Goal: Information Seeking & Learning: Learn about a topic

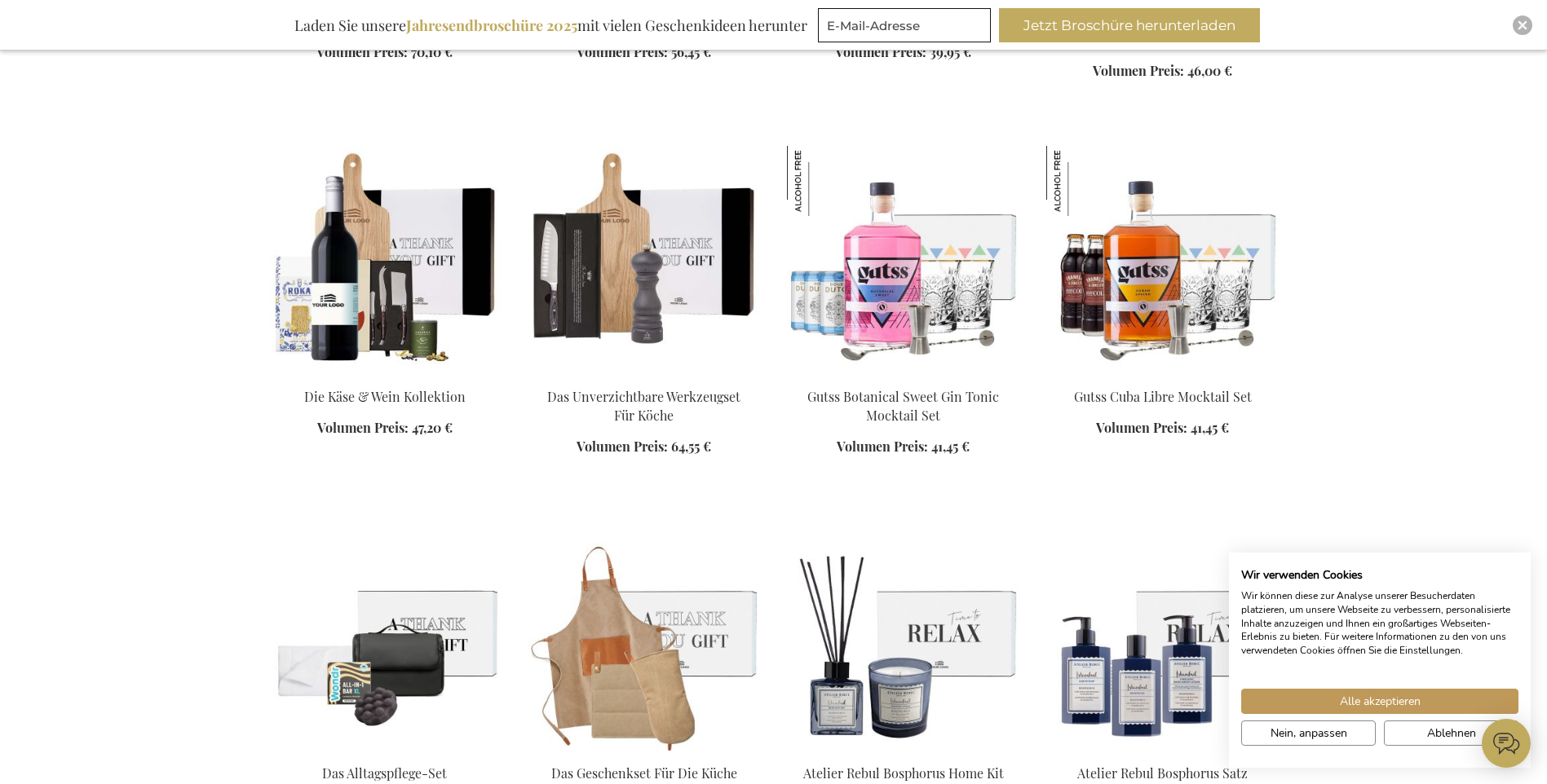
scroll to position [1712, 0]
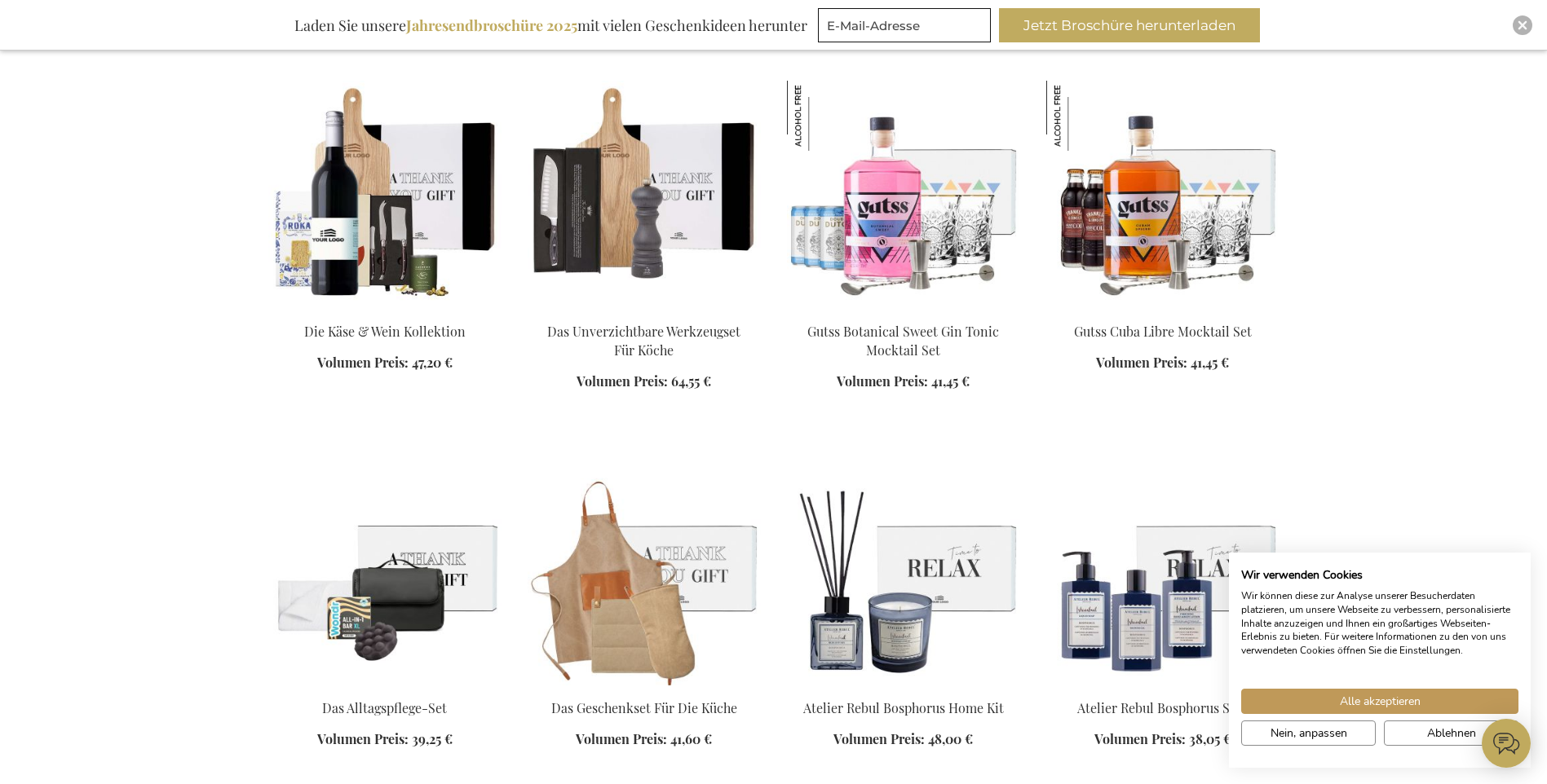
scroll to position [1875, 0]
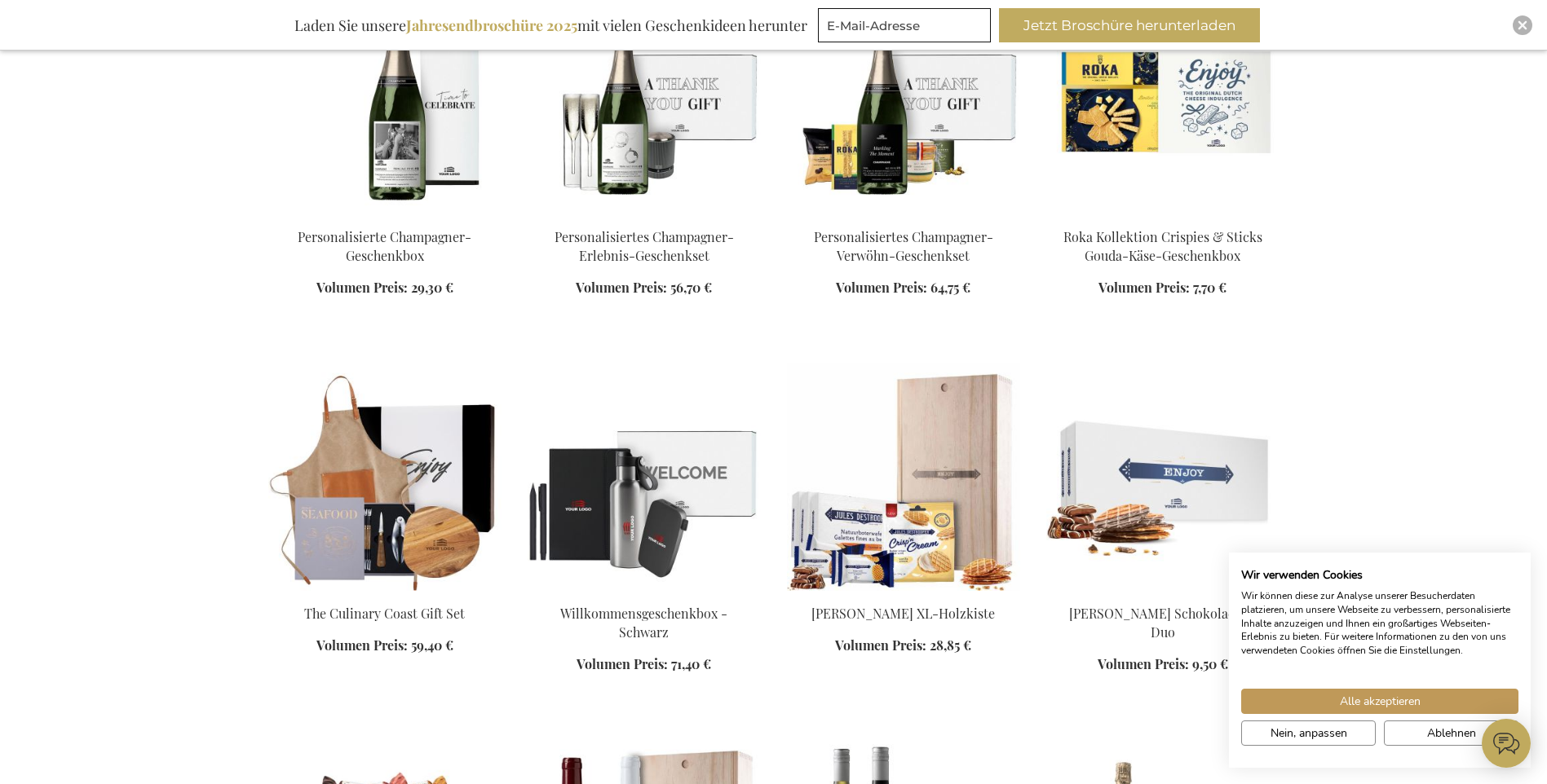
scroll to position [3341, 0]
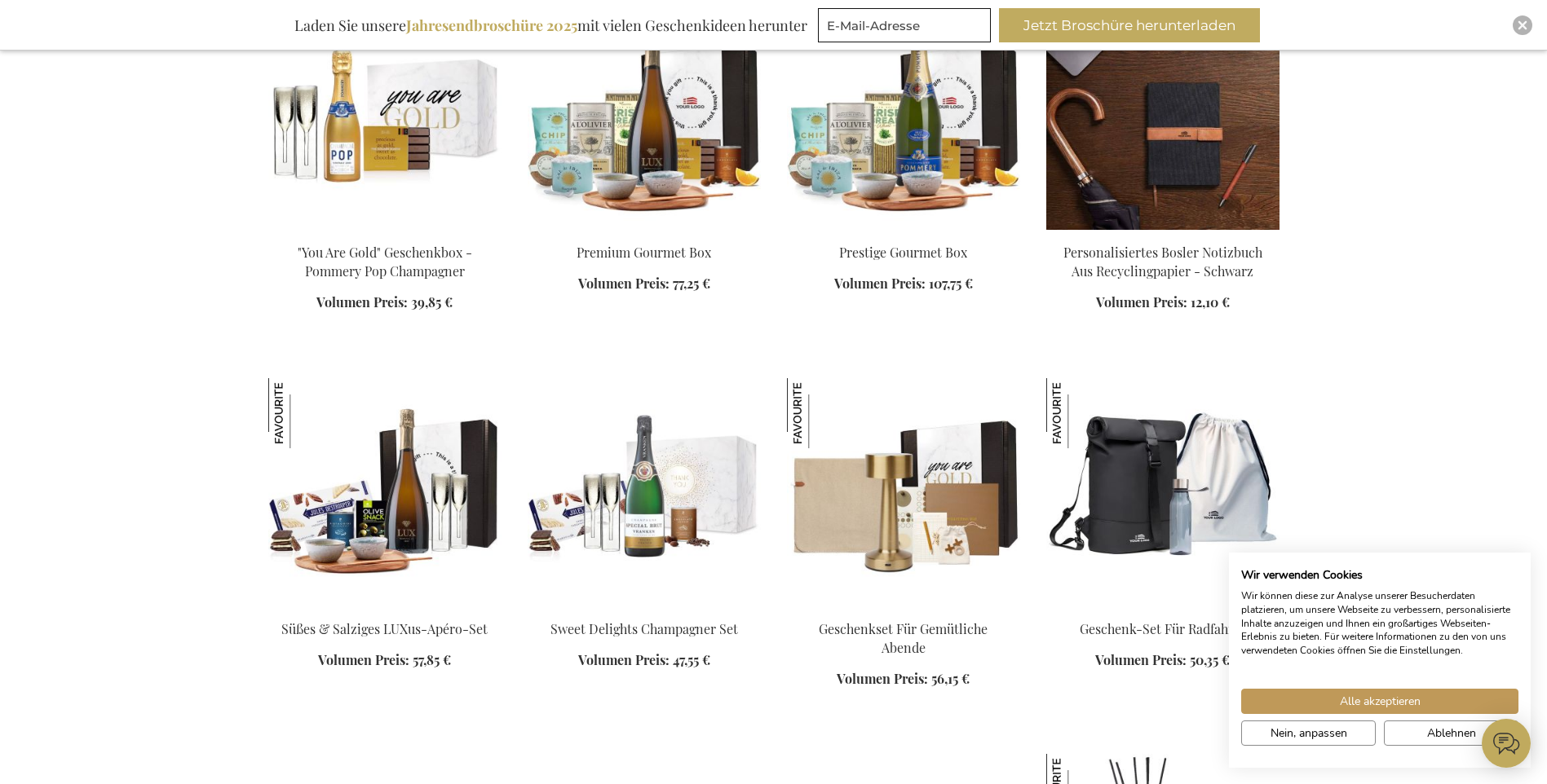
scroll to position [4483, 0]
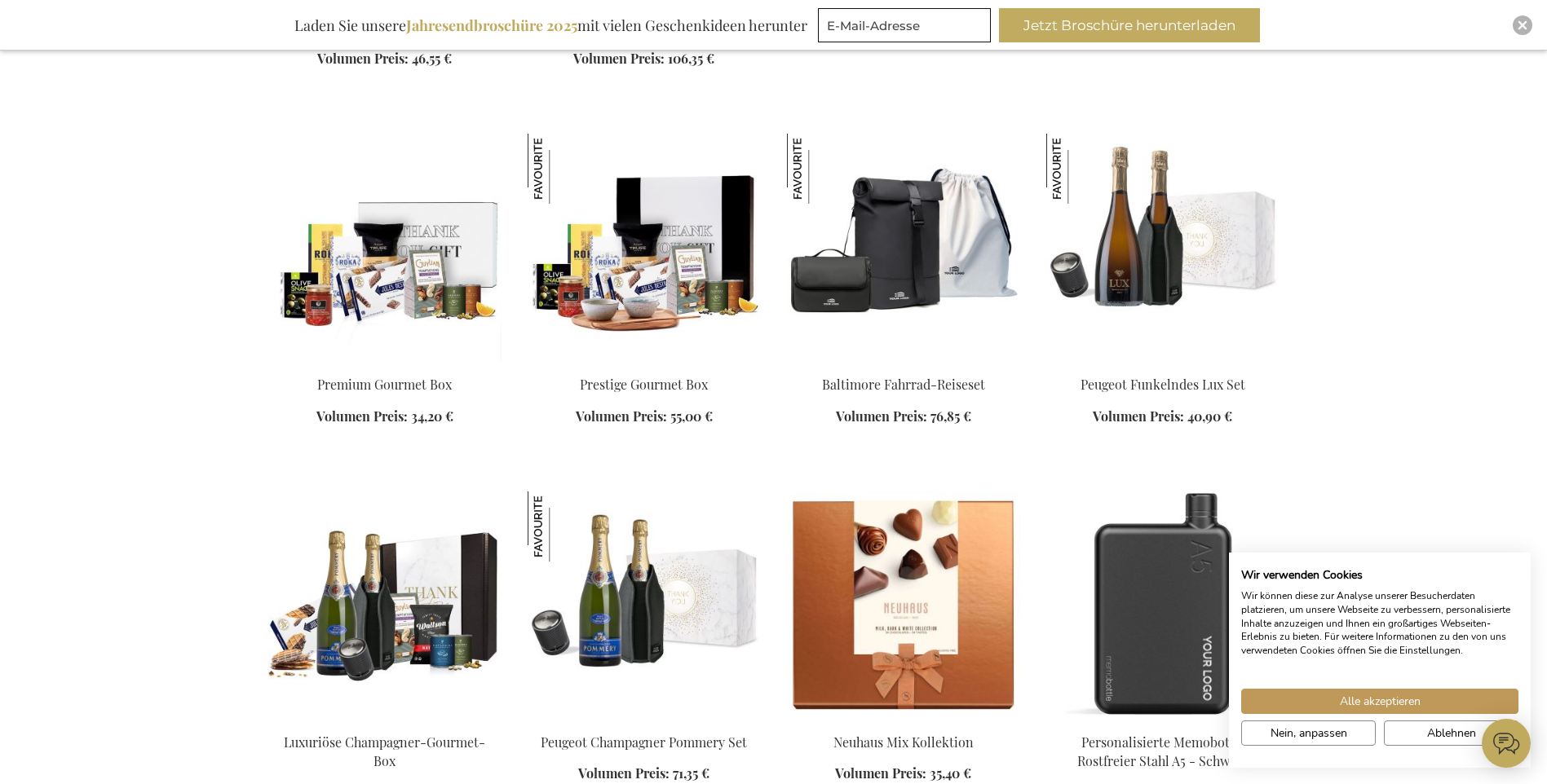
scroll to position [5868, 0]
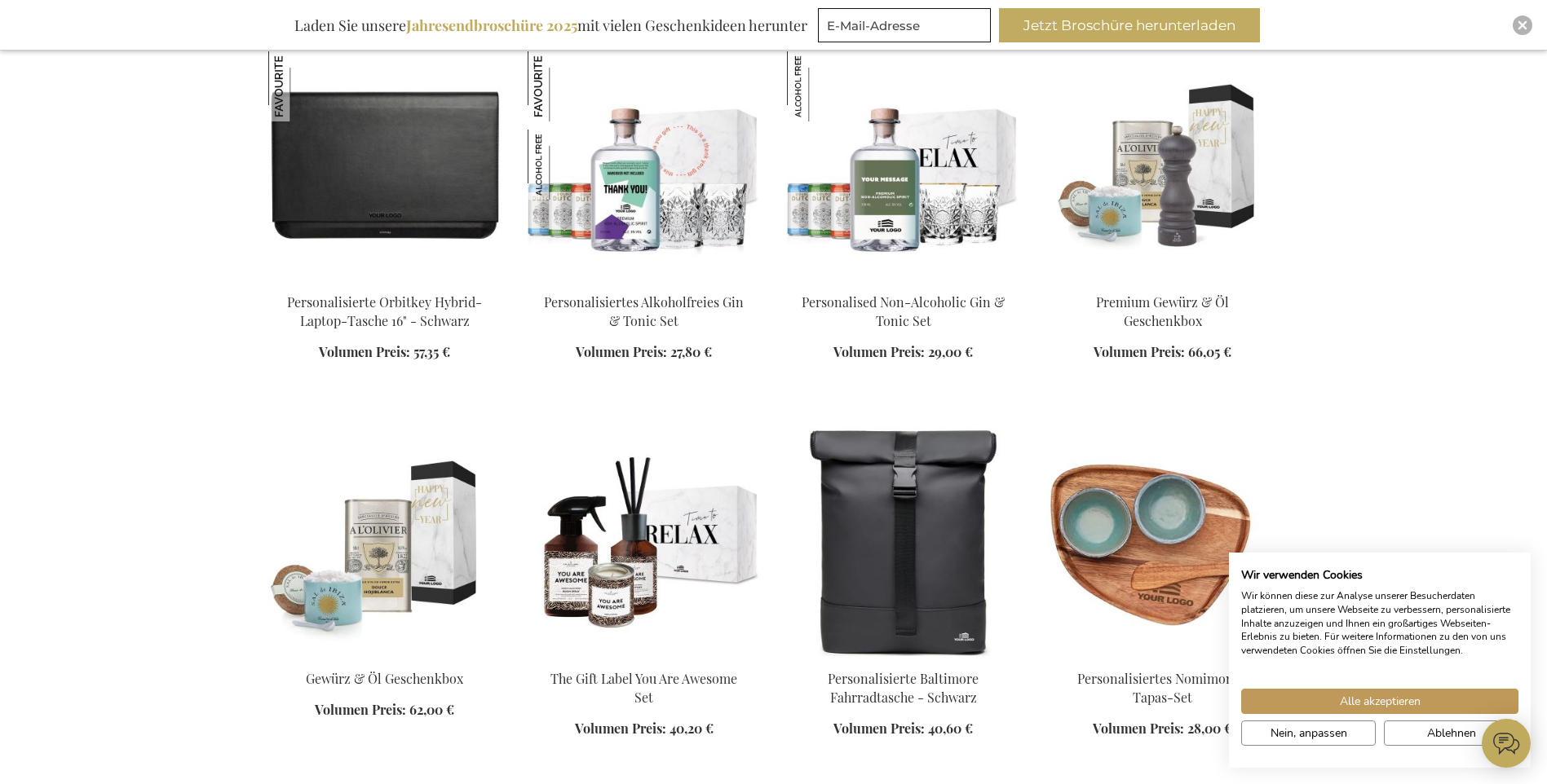
scroll to position [6683, 0]
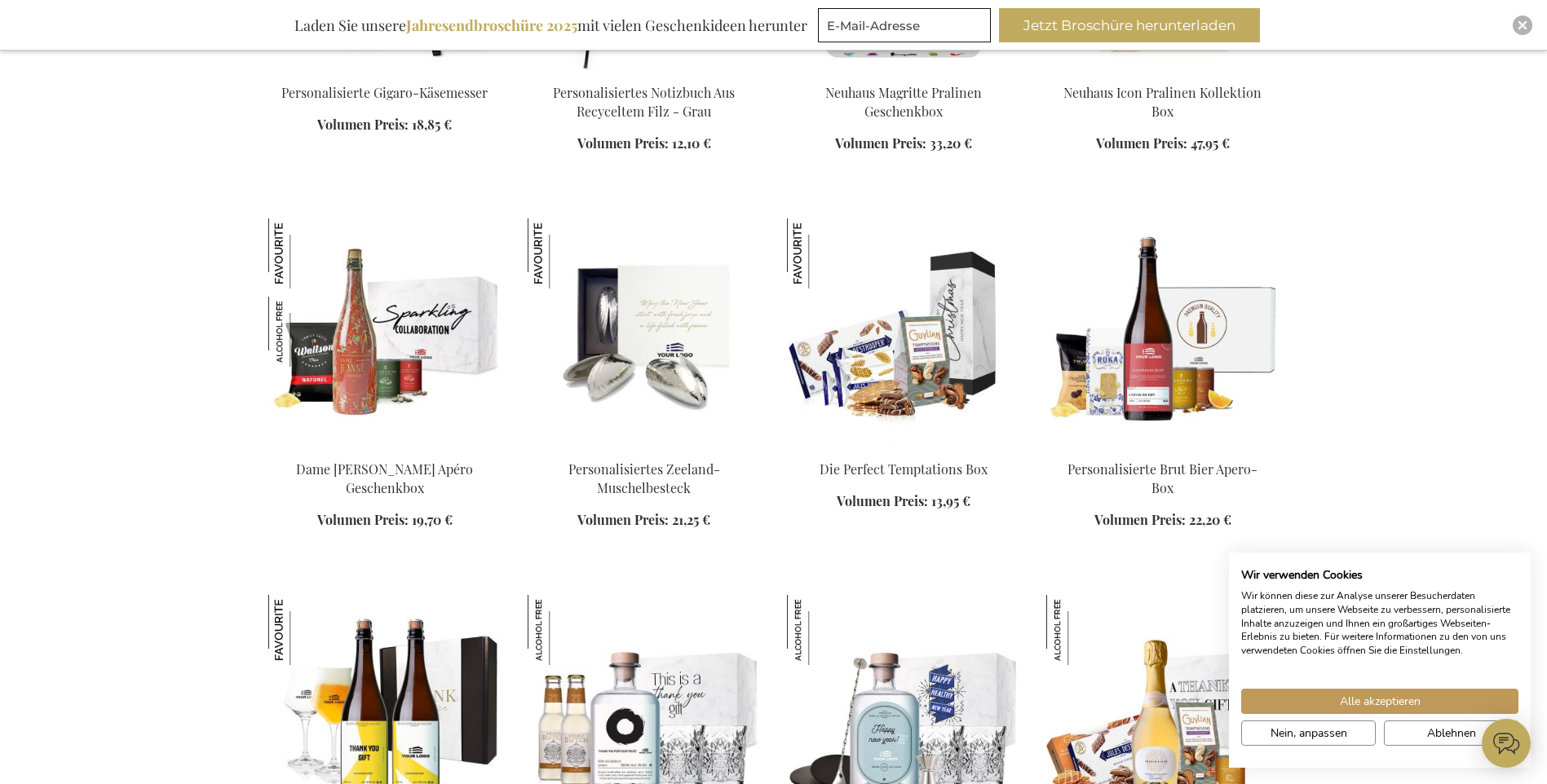
scroll to position [7824, 0]
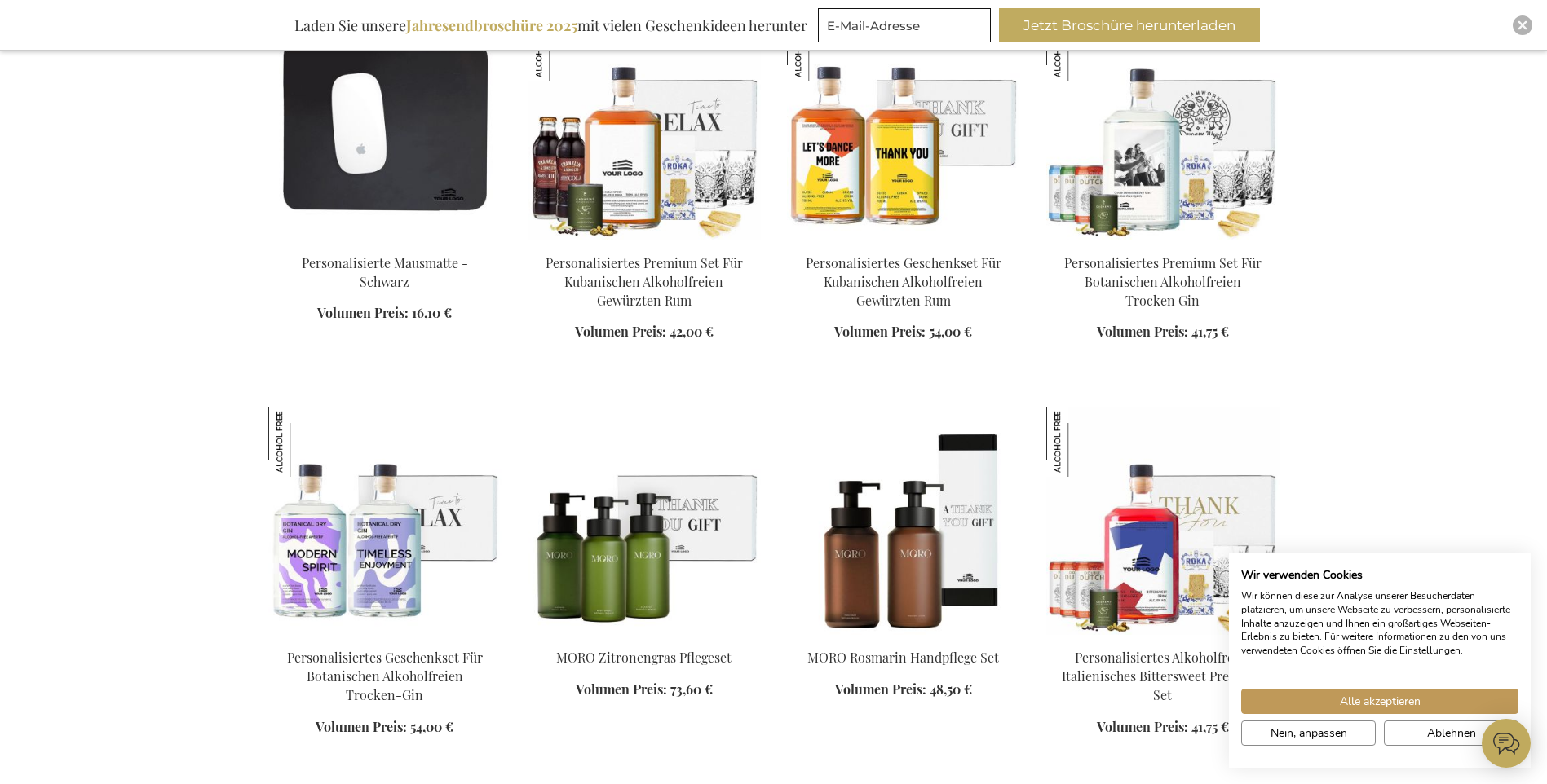
scroll to position [2364, 0]
